Goal: Task Accomplishment & Management: Complete application form

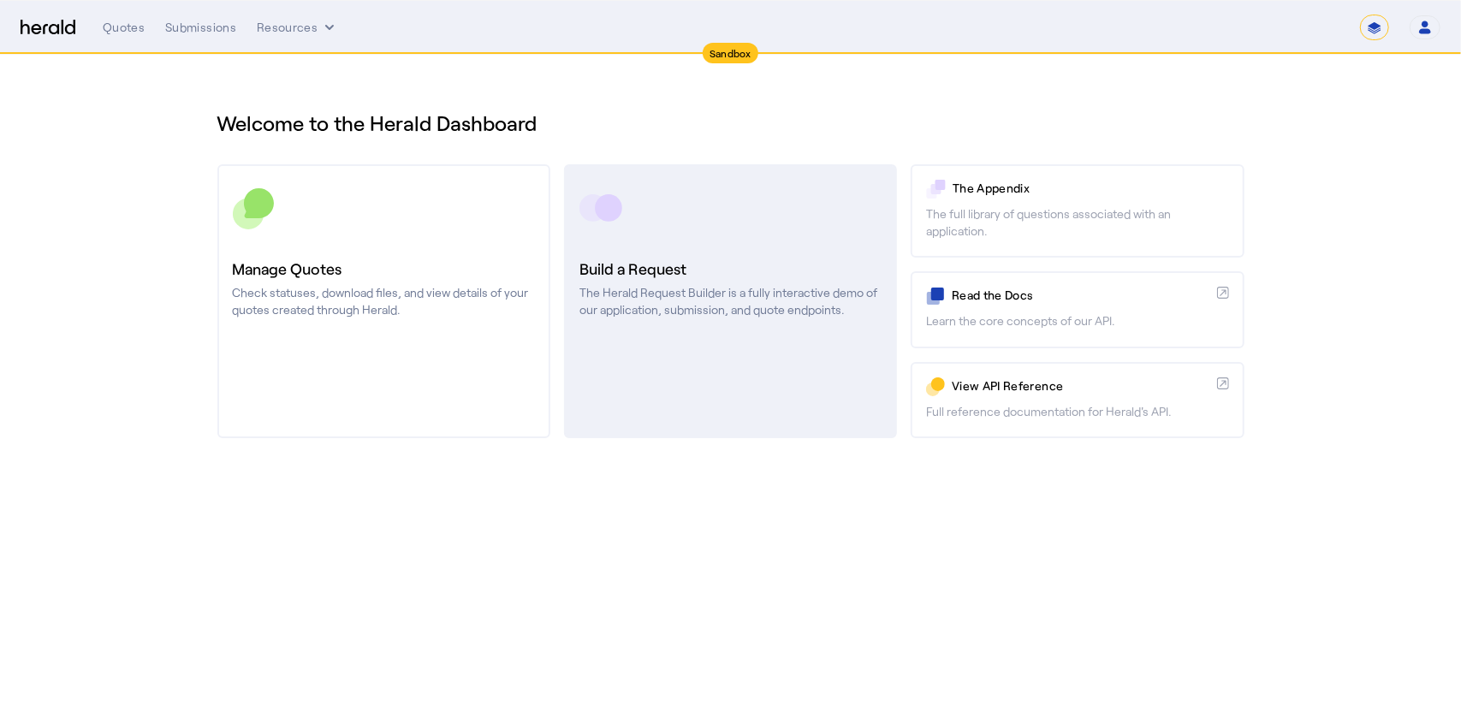
click at [712, 346] on link "Build a Request The Herald Request Builder is a fully interactive demo of our a…" at bounding box center [730, 301] width 333 height 274
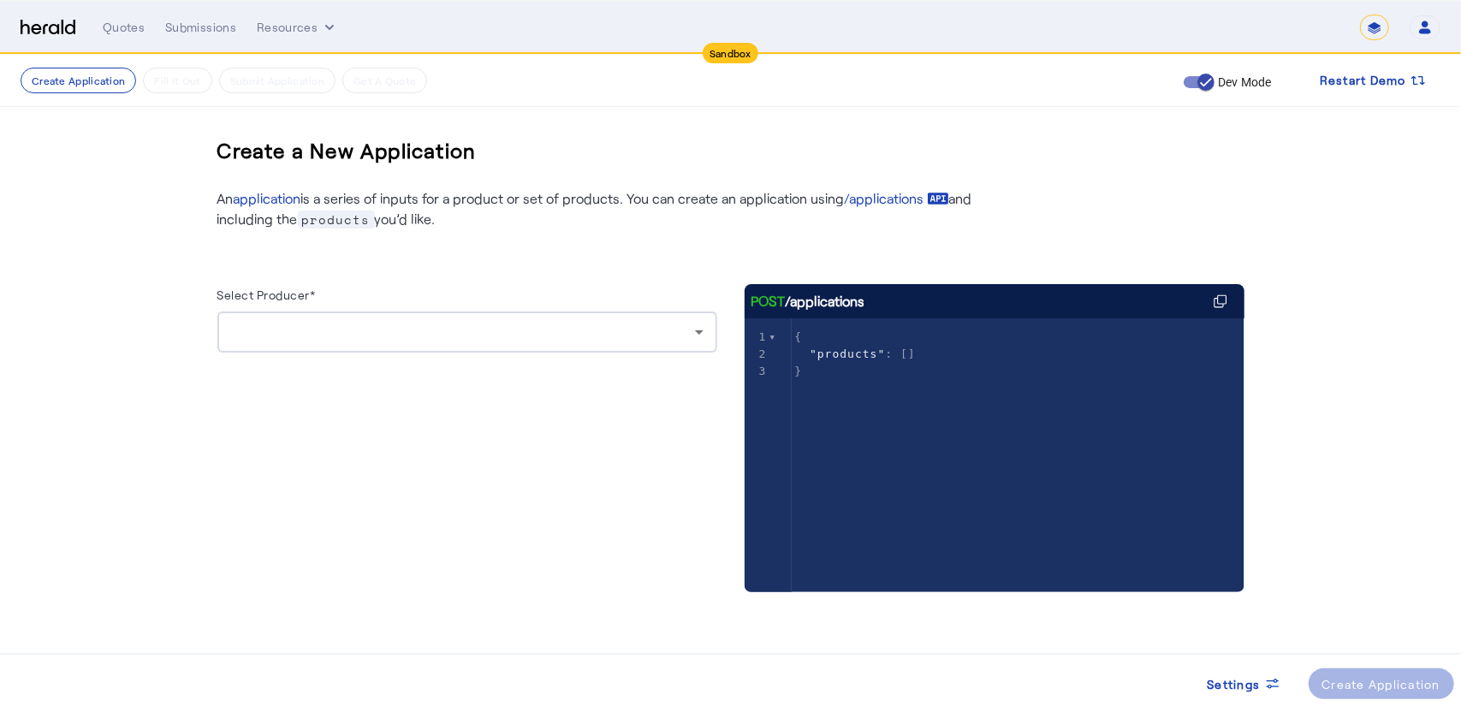
click at [377, 314] on div at bounding box center [467, 332] width 472 height 41
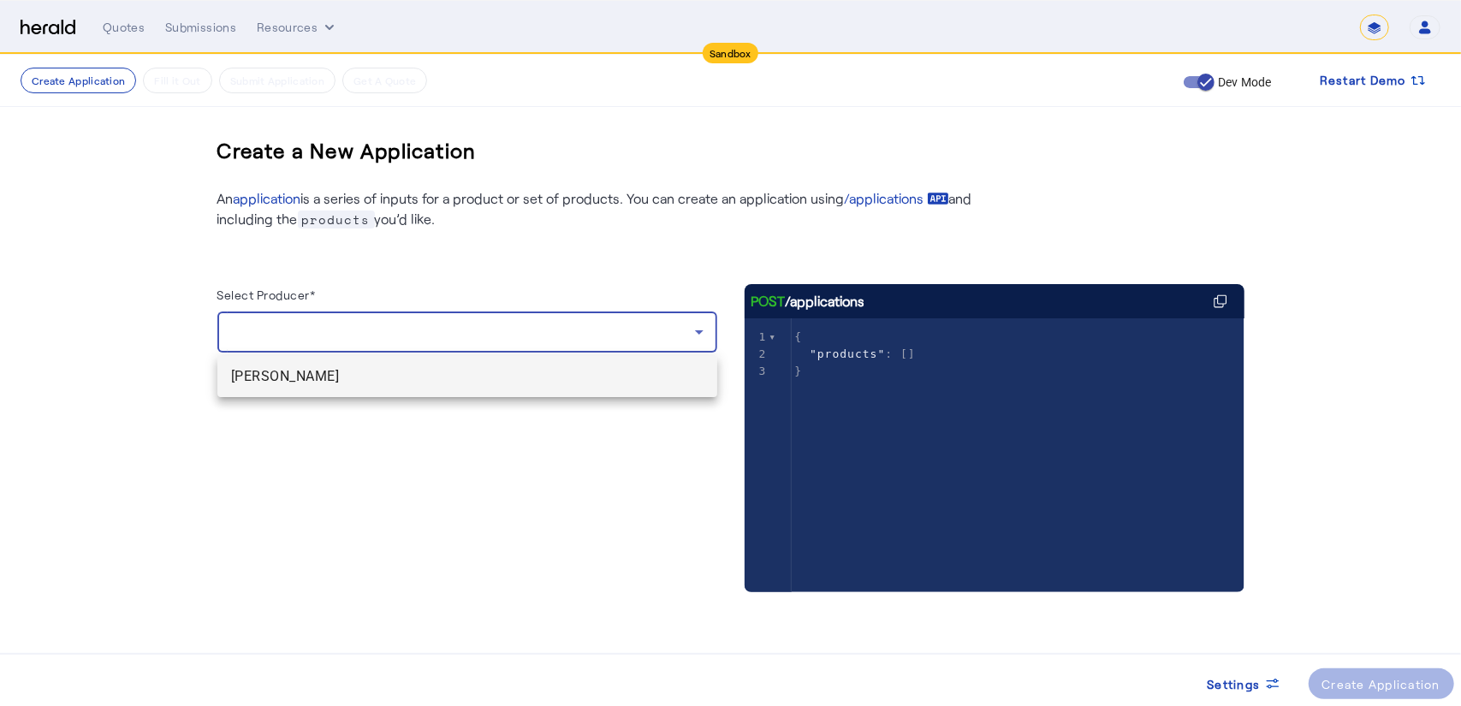
click at [307, 376] on span "[PERSON_NAME]" at bounding box center [467, 376] width 472 height 21
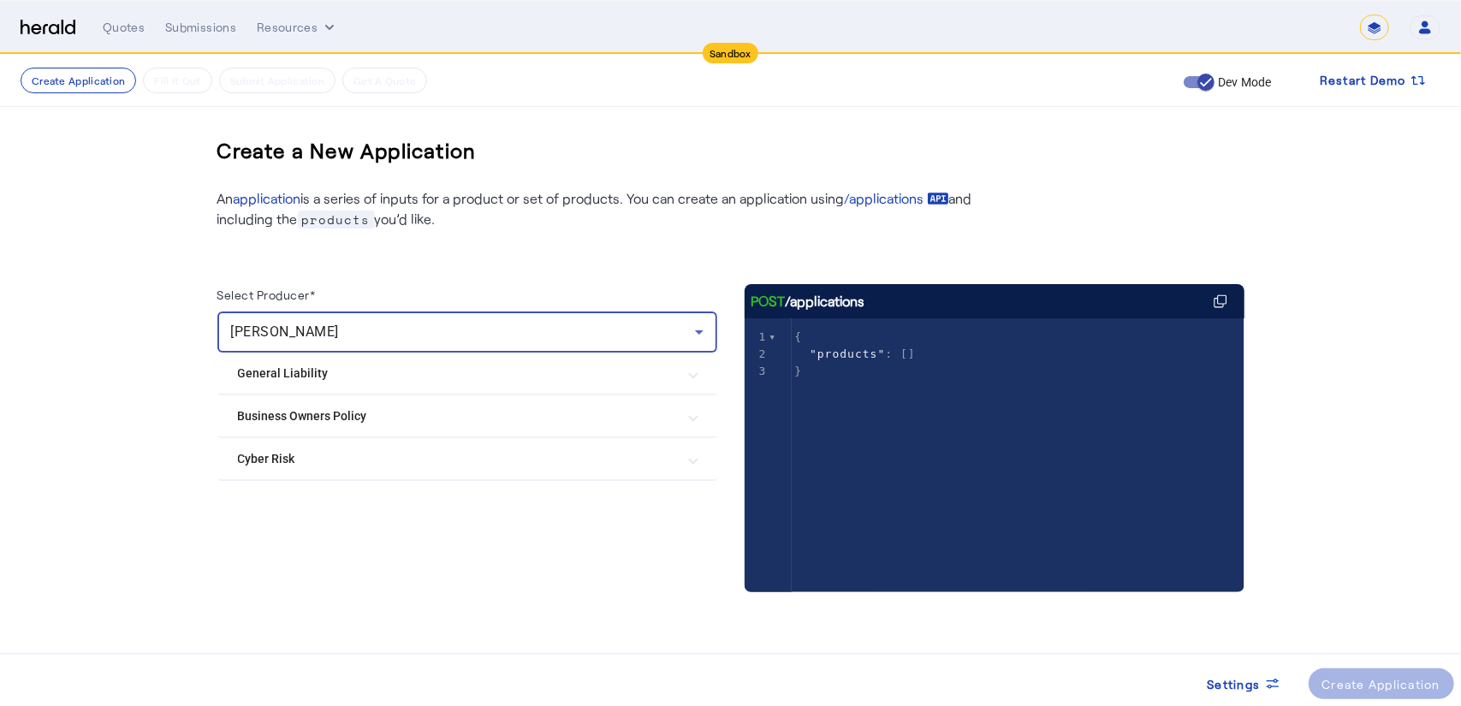
click at [293, 363] on mat-expansion-panel-header "General Liability" at bounding box center [467, 373] width 500 height 41
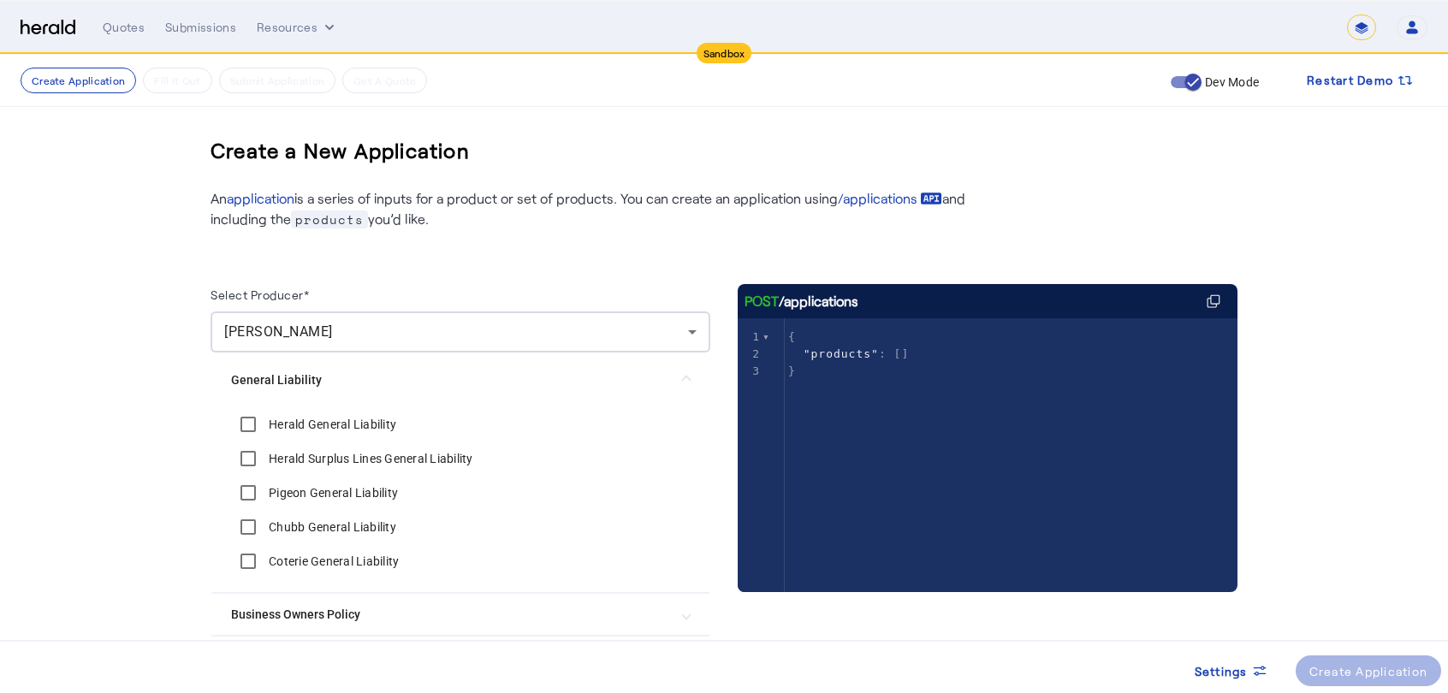
click at [284, 561] on label "Coterie General Liability" at bounding box center [332, 561] width 134 height 17
click at [1339, 663] on div "Create Application" at bounding box center [1368, 671] width 119 height 18
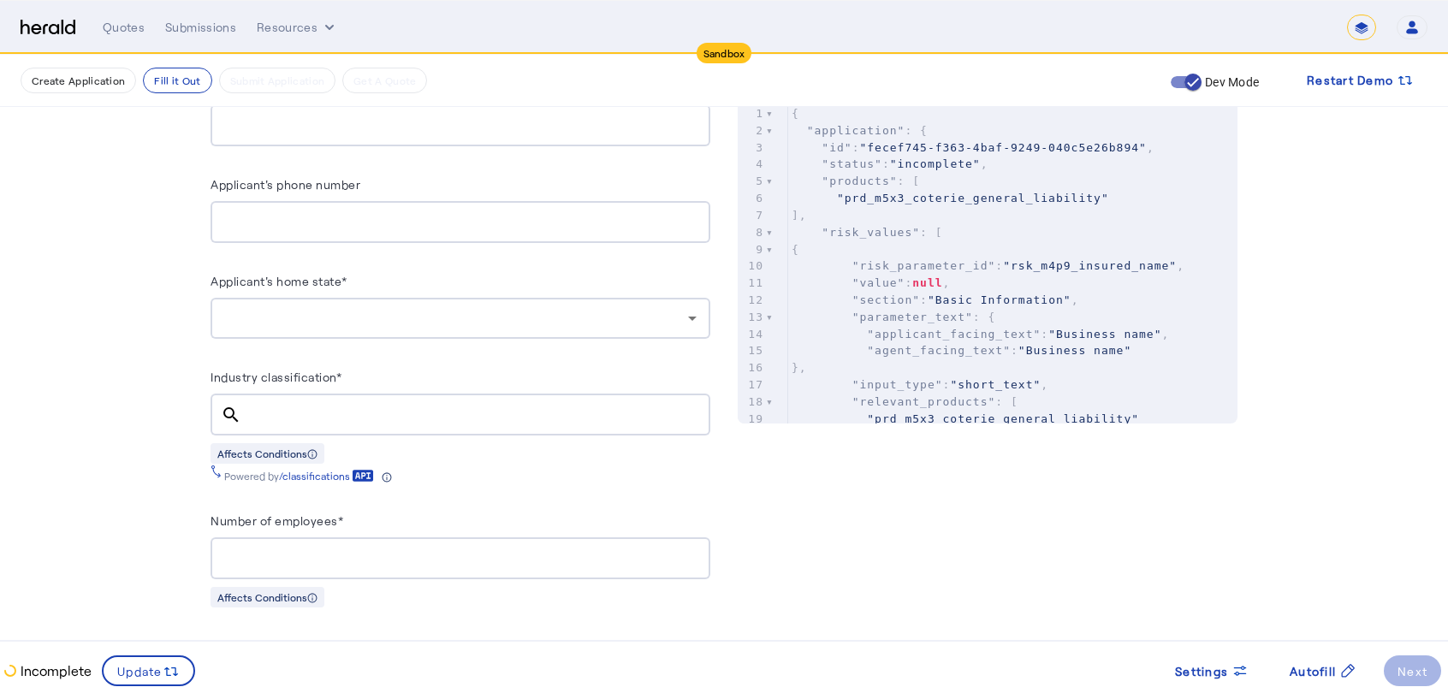
scroll to position [721, 0]
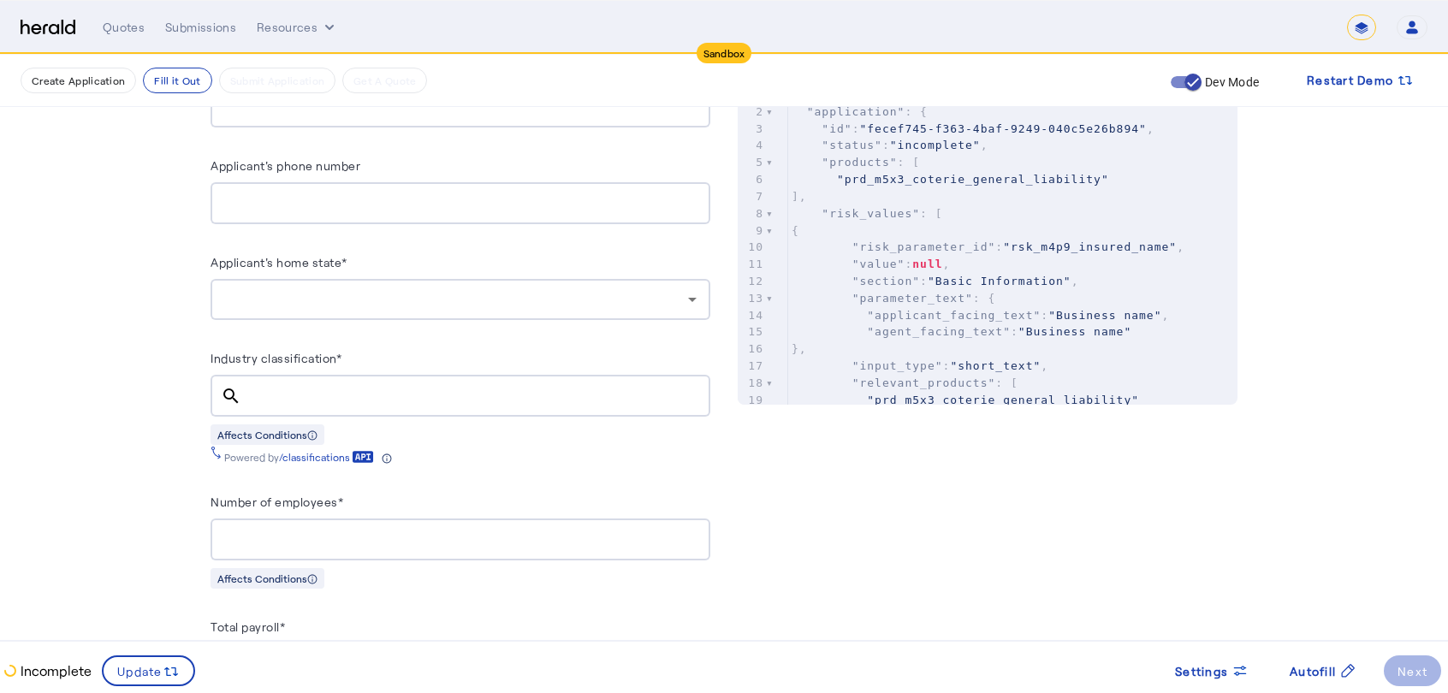
click at [318, 395] on input "Industry classification*" at bounding box center [476, 396] width 442 height 21
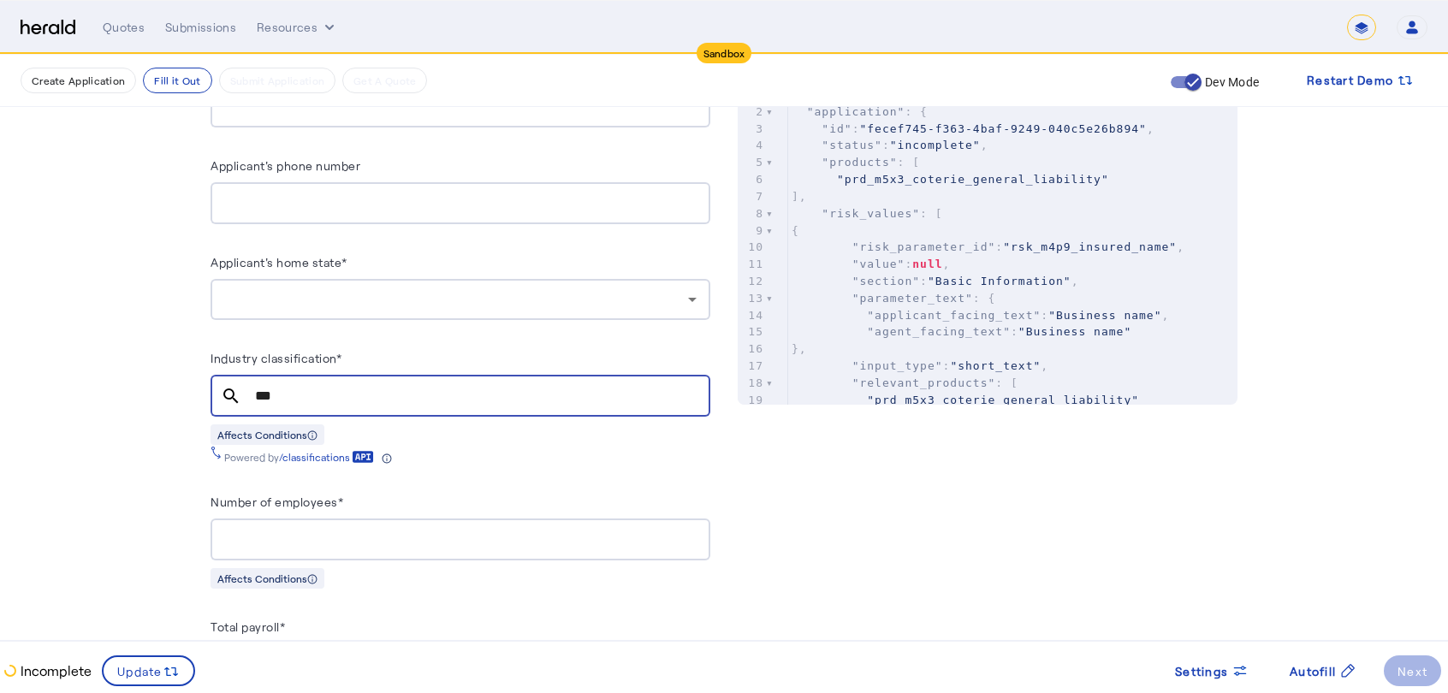
type input "***"
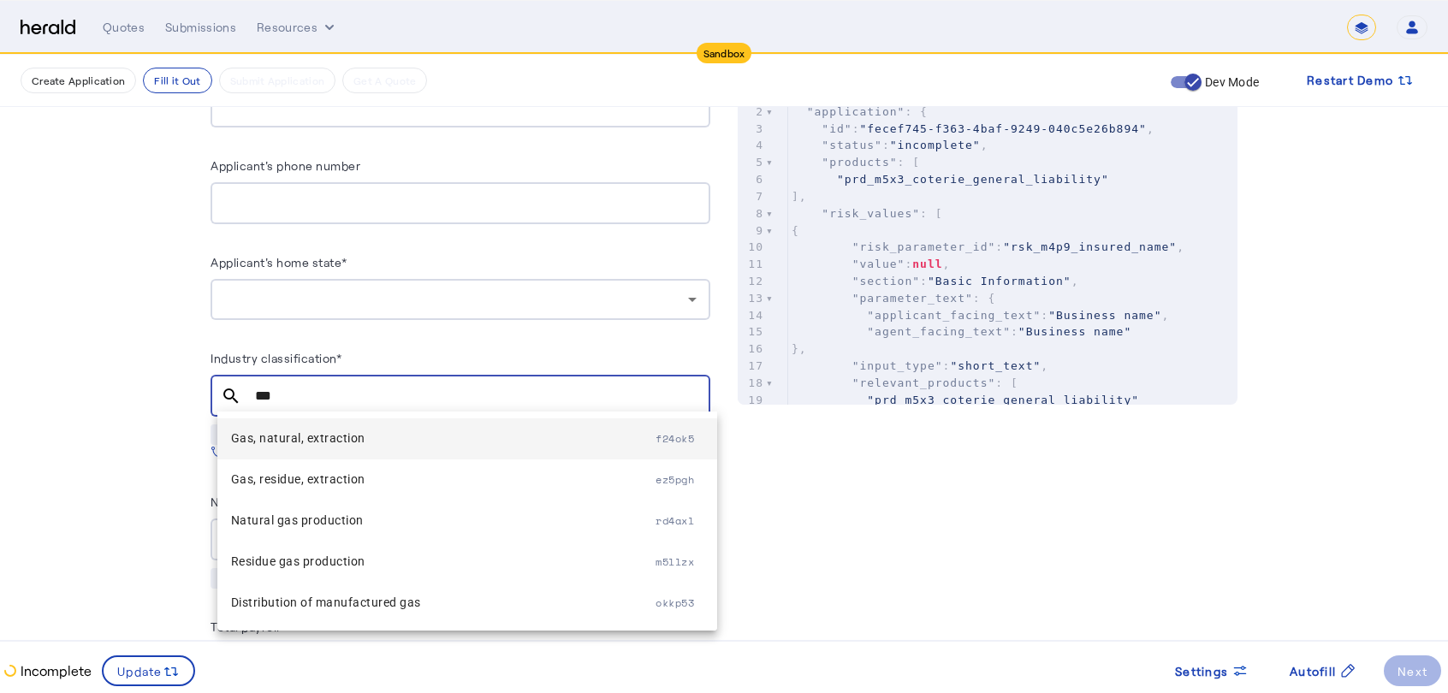
click at [306, 430] on span "Gas, natural, extraction" at bounding box center [443, 438] width 425 height 21
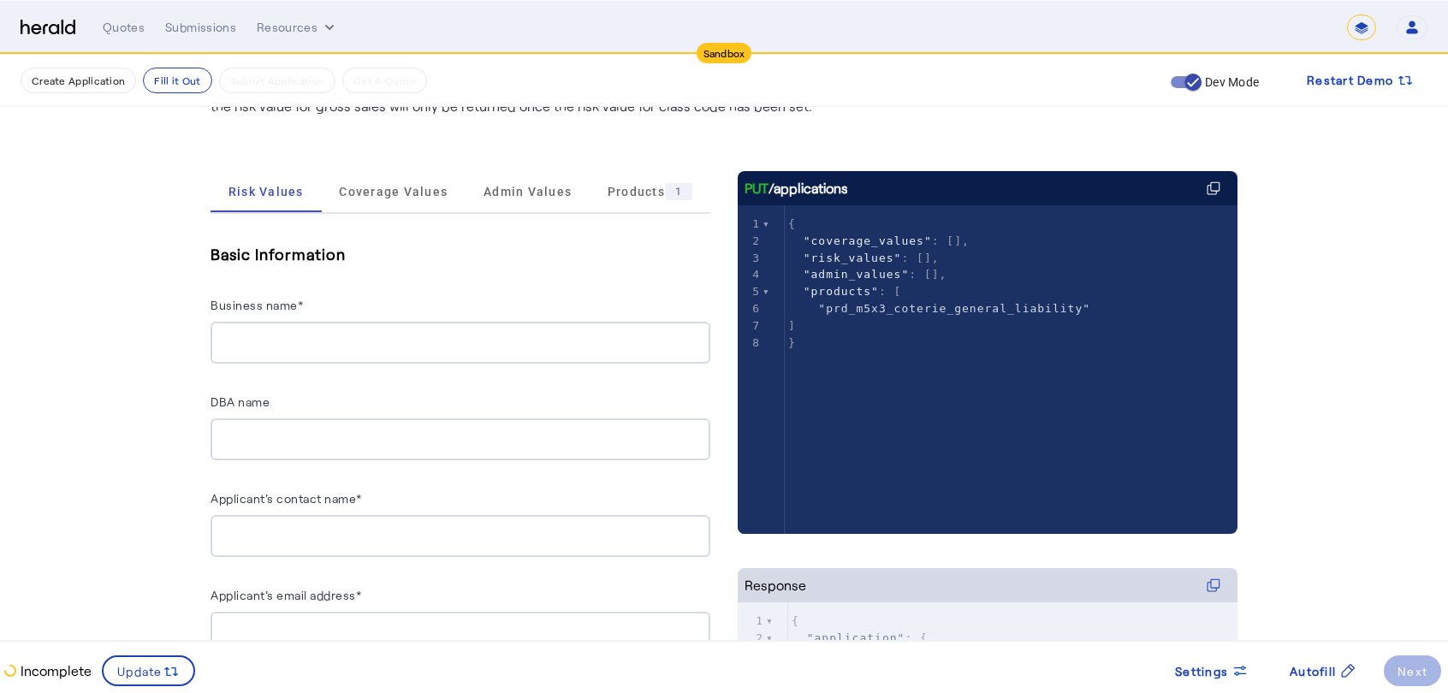
scroll to position [195, 0]
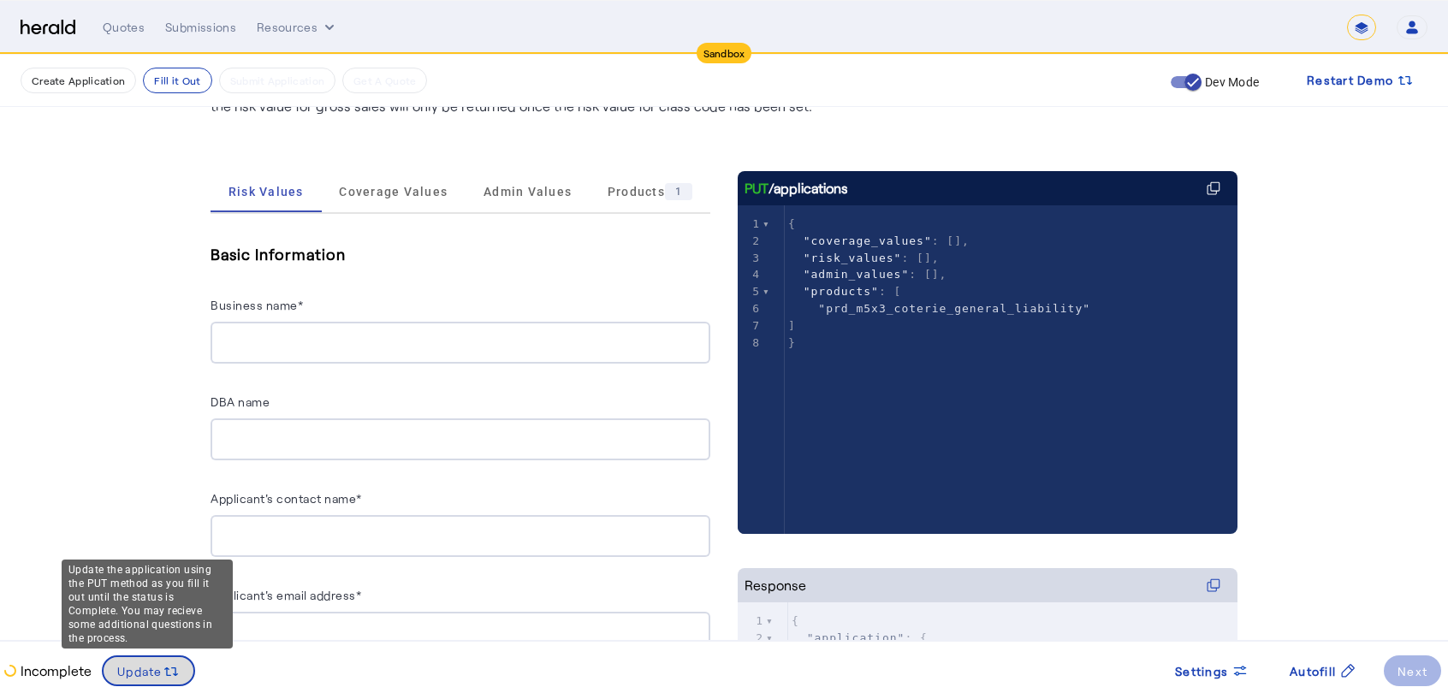
click at [159, 658] on span at bounding box center [149, 670] width 90 height 41
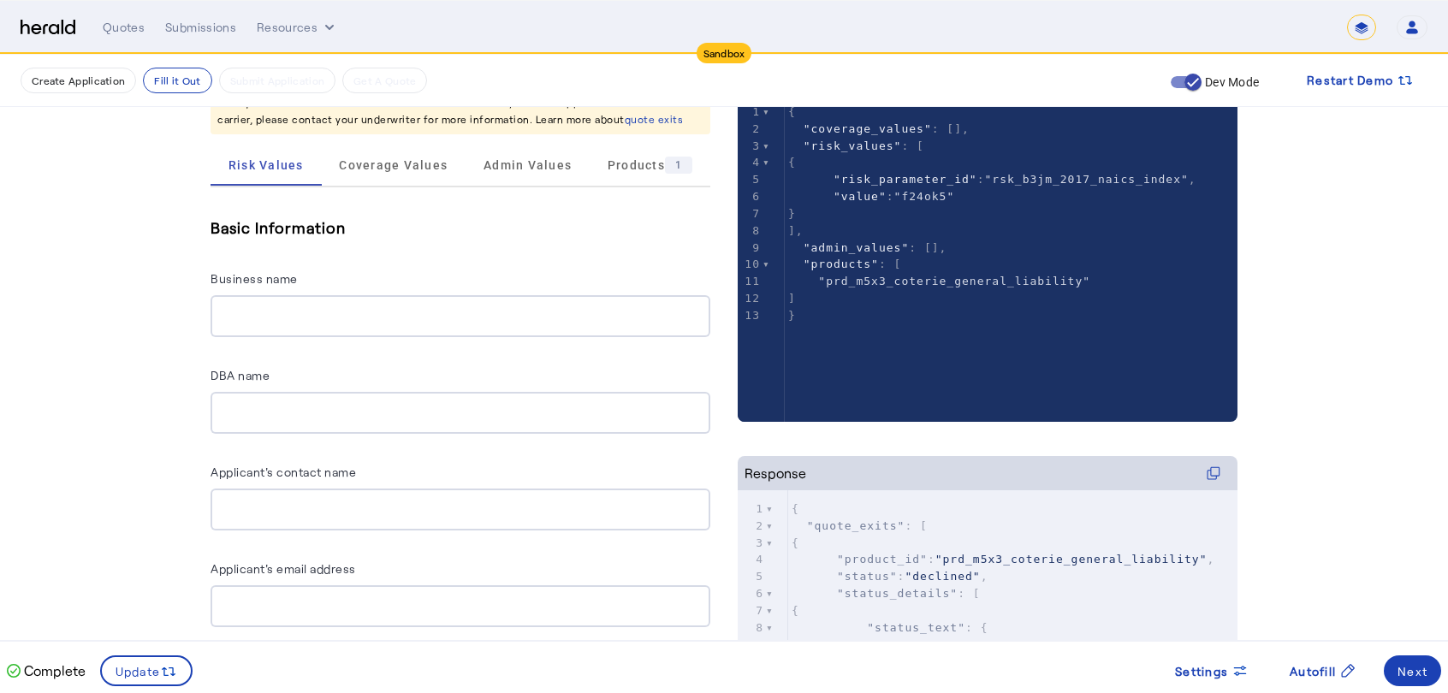
scroll to position [270, 0]
